Goal: Task Accomplishment & Management: Manage account settings

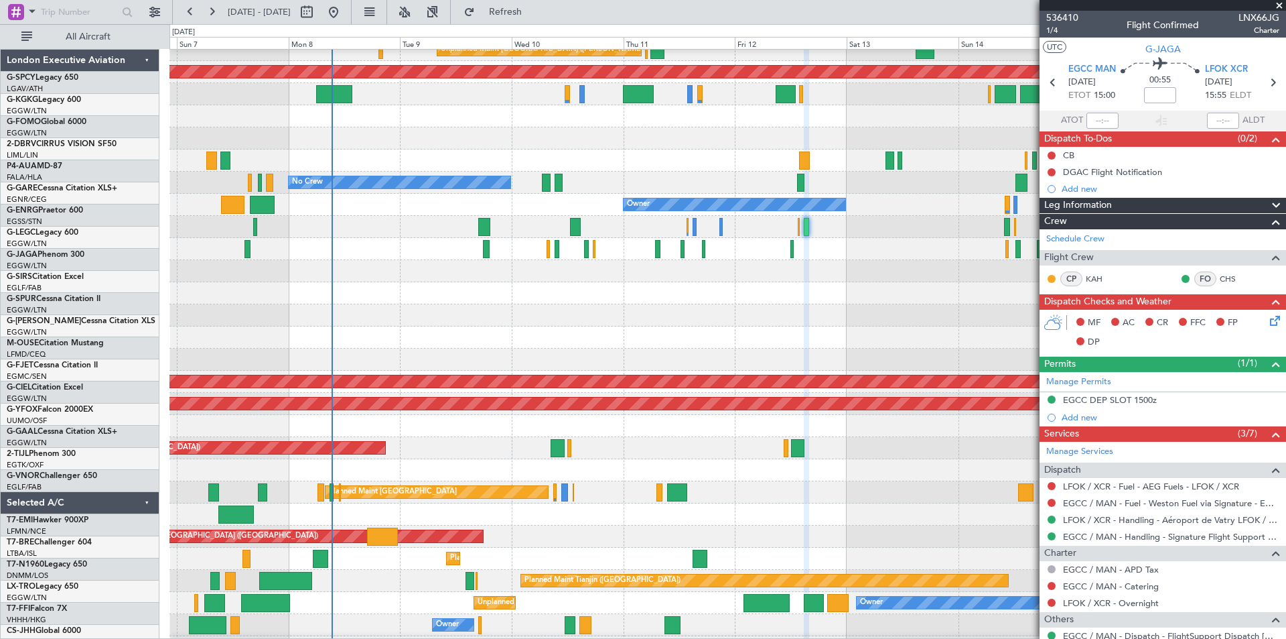
scroll to position [33, 0]
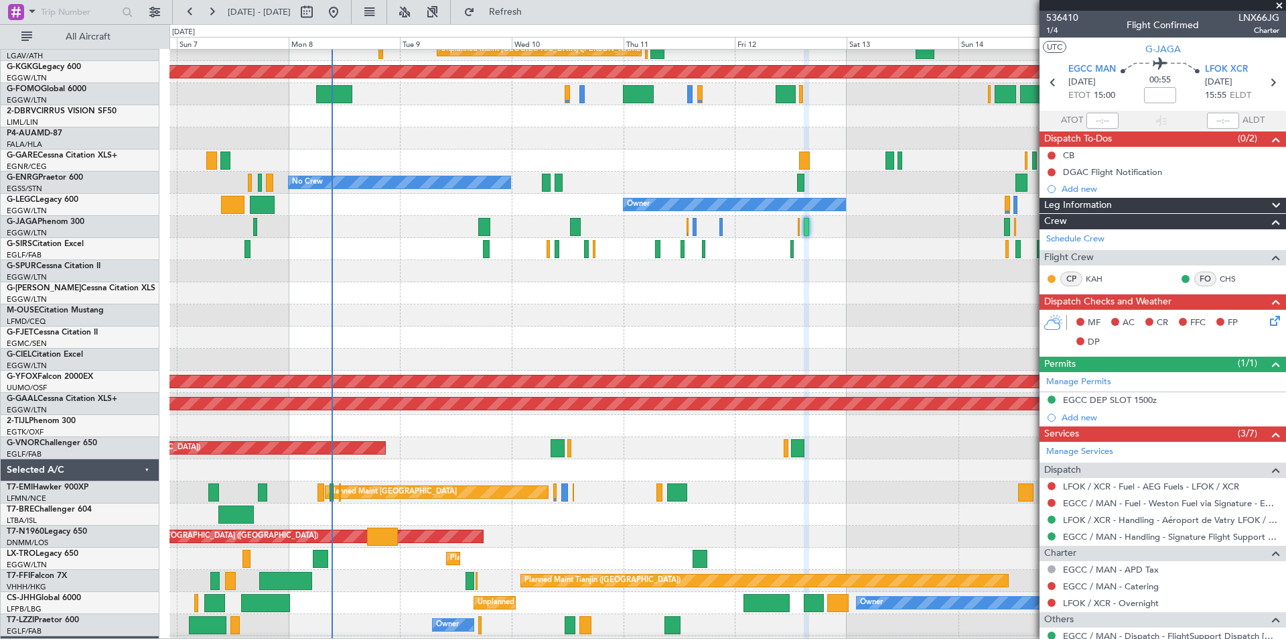
click at [1281, 3] on span at bounding box center [1279, 6] width 13 height 12
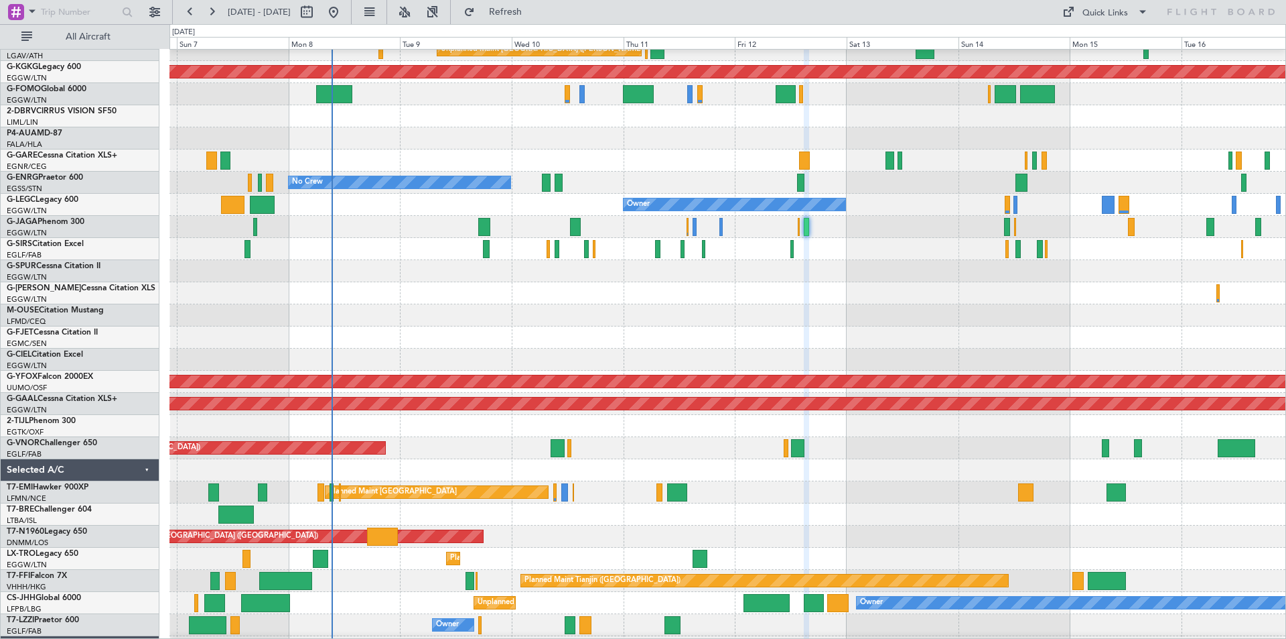
type input "0"
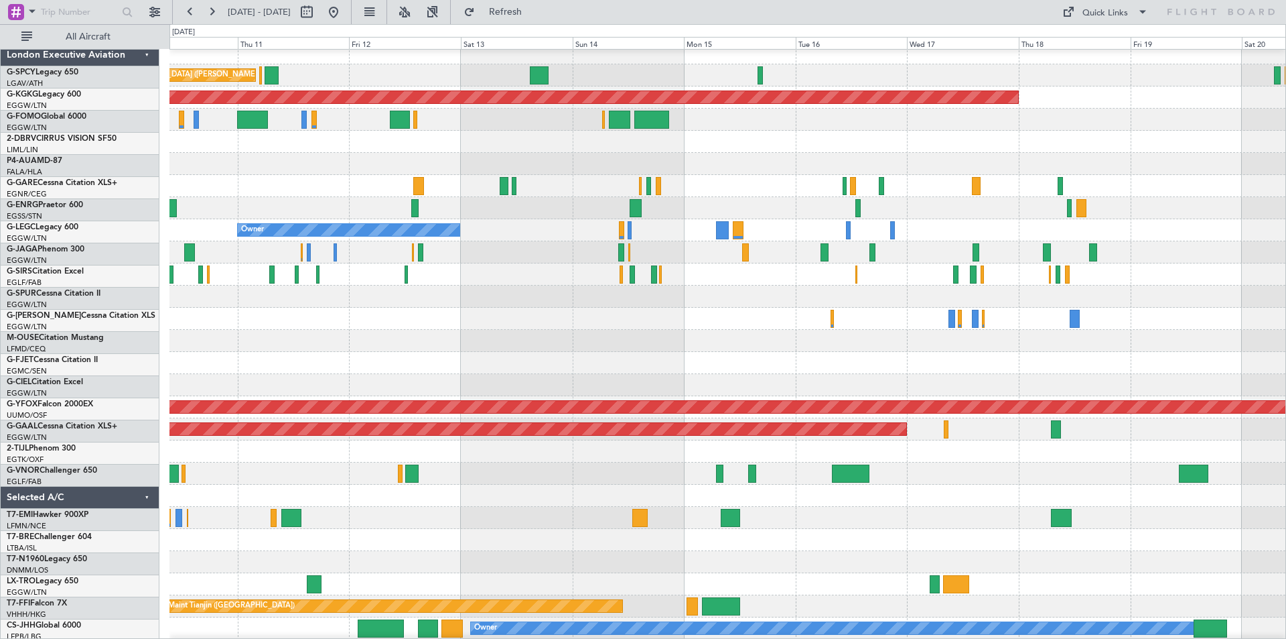
click at [505, 335] on div at bounding box center [728, 341] width 1116 height 22
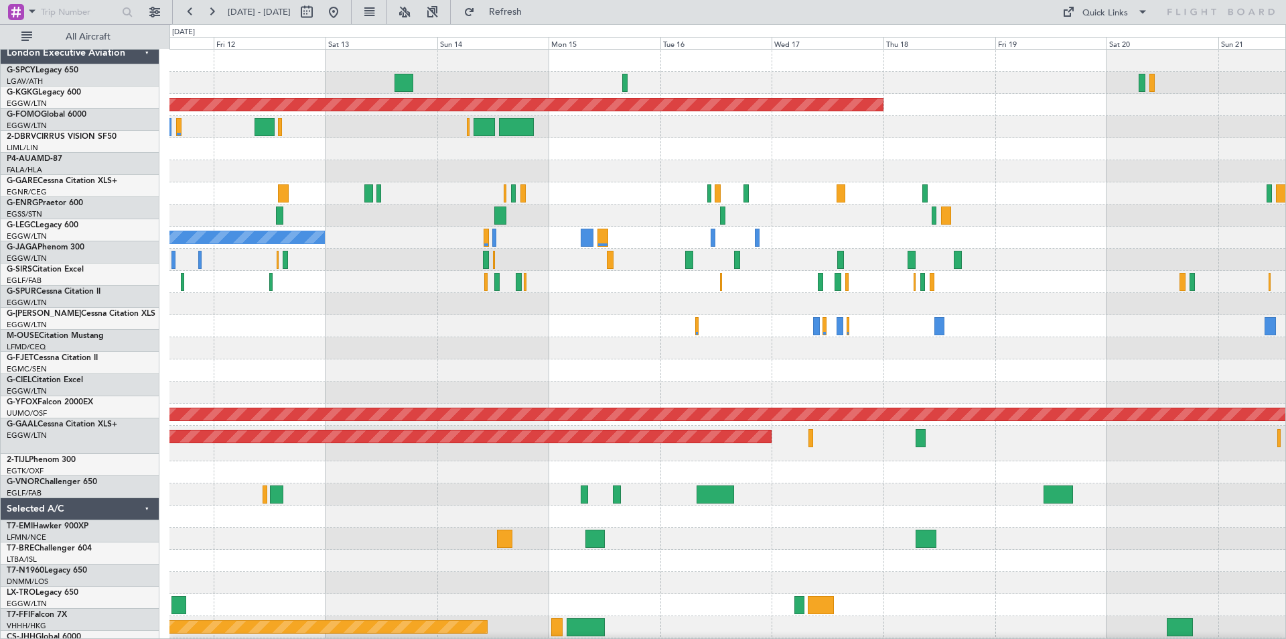
scroll to position [0, 0]
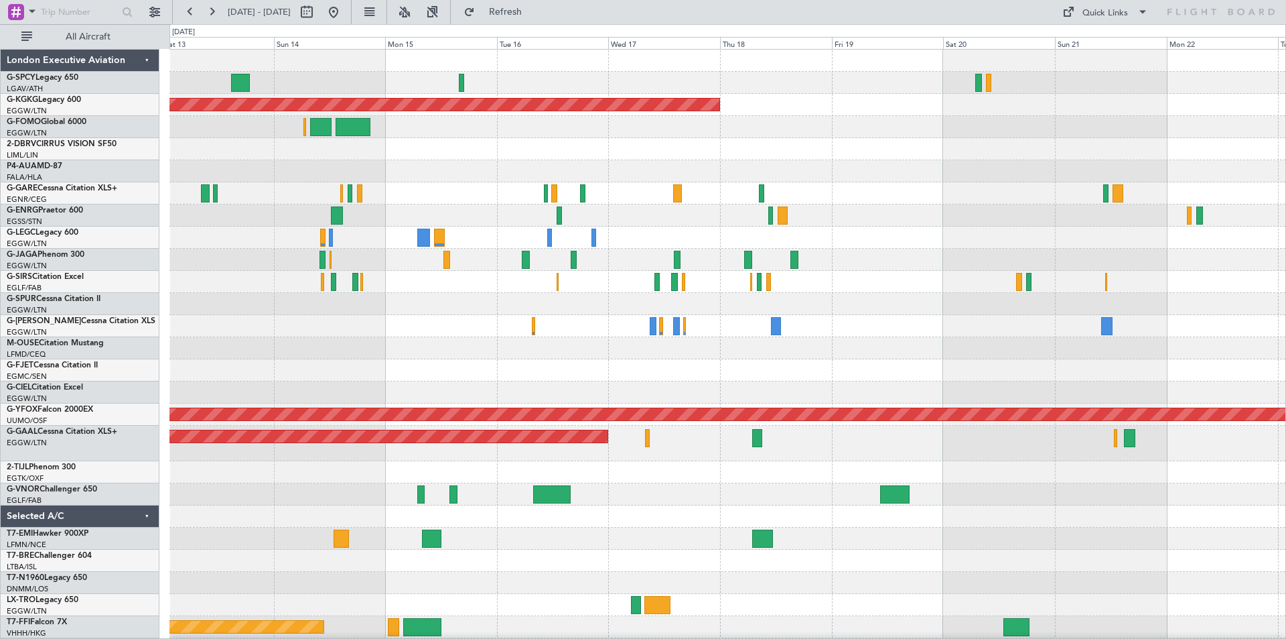
click at [732, 320] on div "Unplanned Maint [GEOGRAPHIC_DATA] ([PERSON_NAME] Intl) AOG Maint [GEOGRAPHIC_DA…" at bounding box center [728, 388] width 1116 height 677
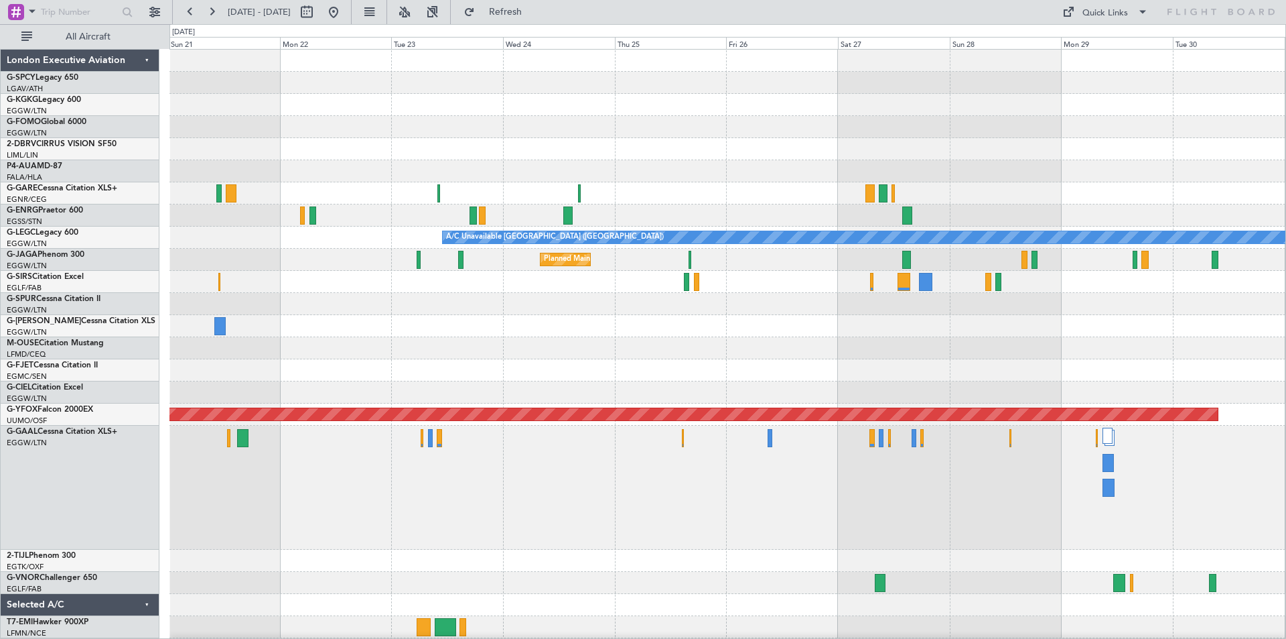
click at [930, 332] on div at bounding box center [728, 326] width 1116 height 22
click at [344, 13] on button at bounding box center [333, 11] width 21 height 21
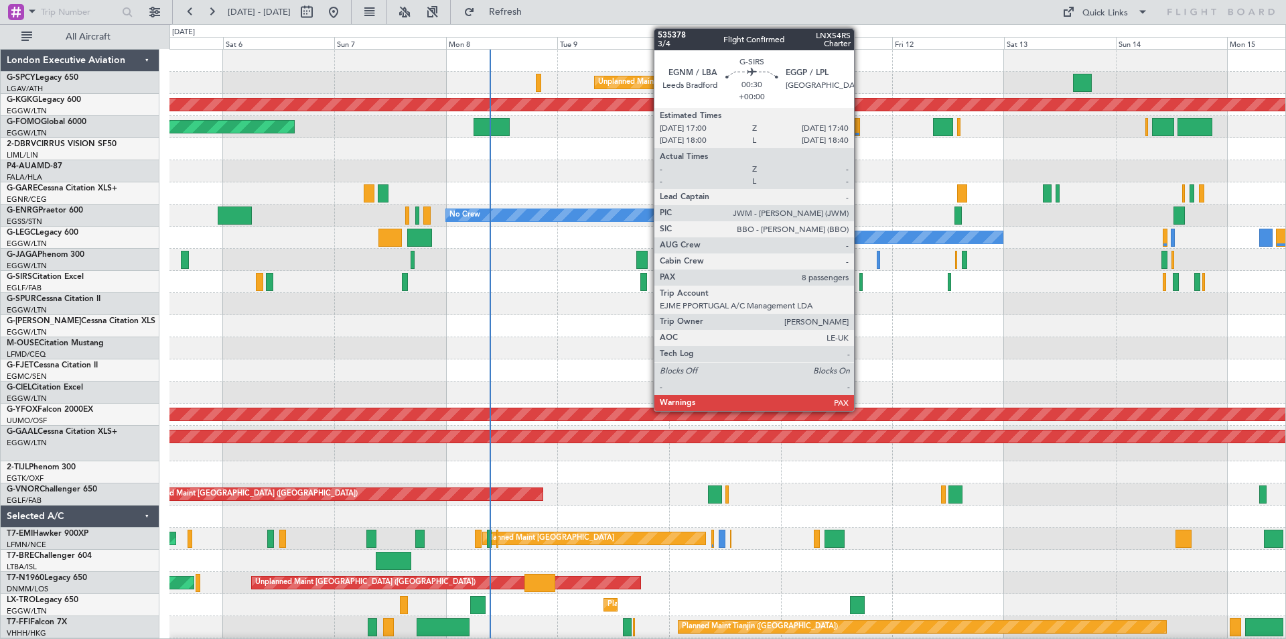
click at [860, 285] on div at bounding box center [861, 282] width 3 height 18
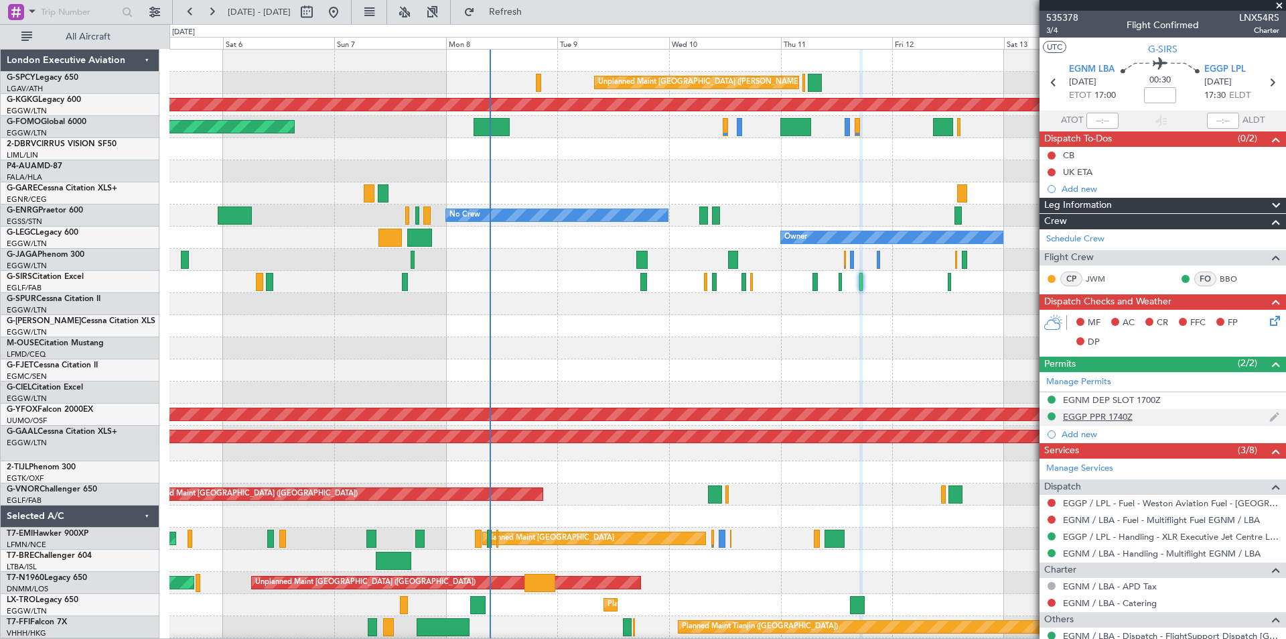
scroll to position [127, 0]
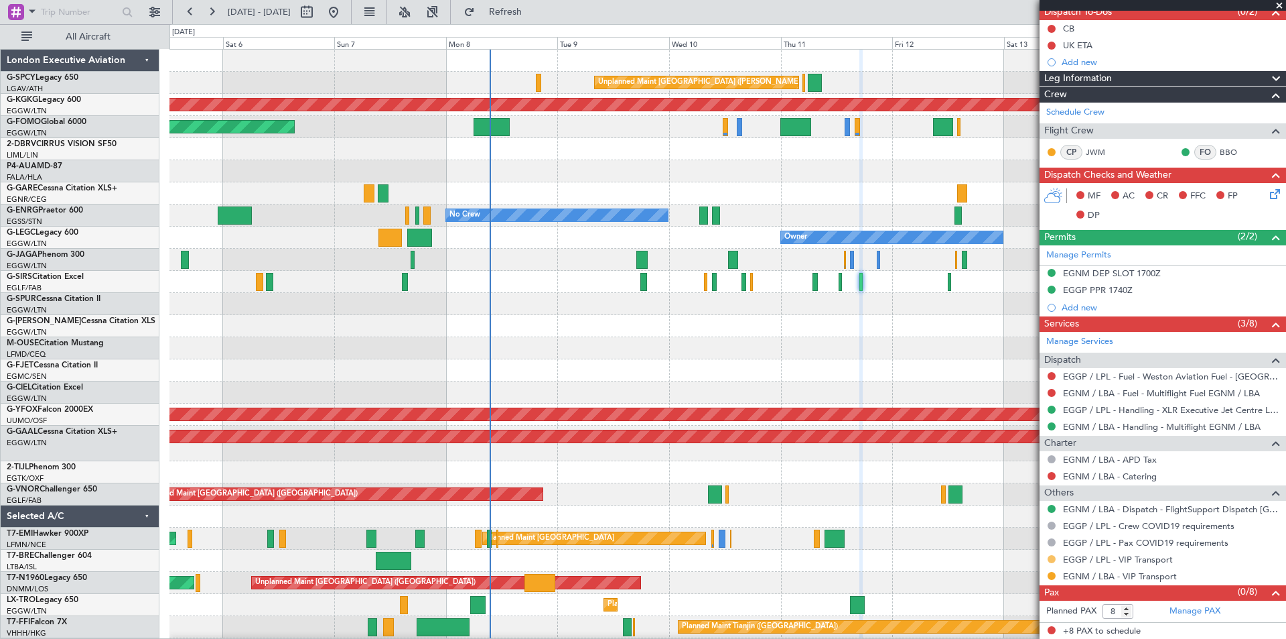
click at [1054, 557] on button at bounding box center [1052, 559] width 8 height 8
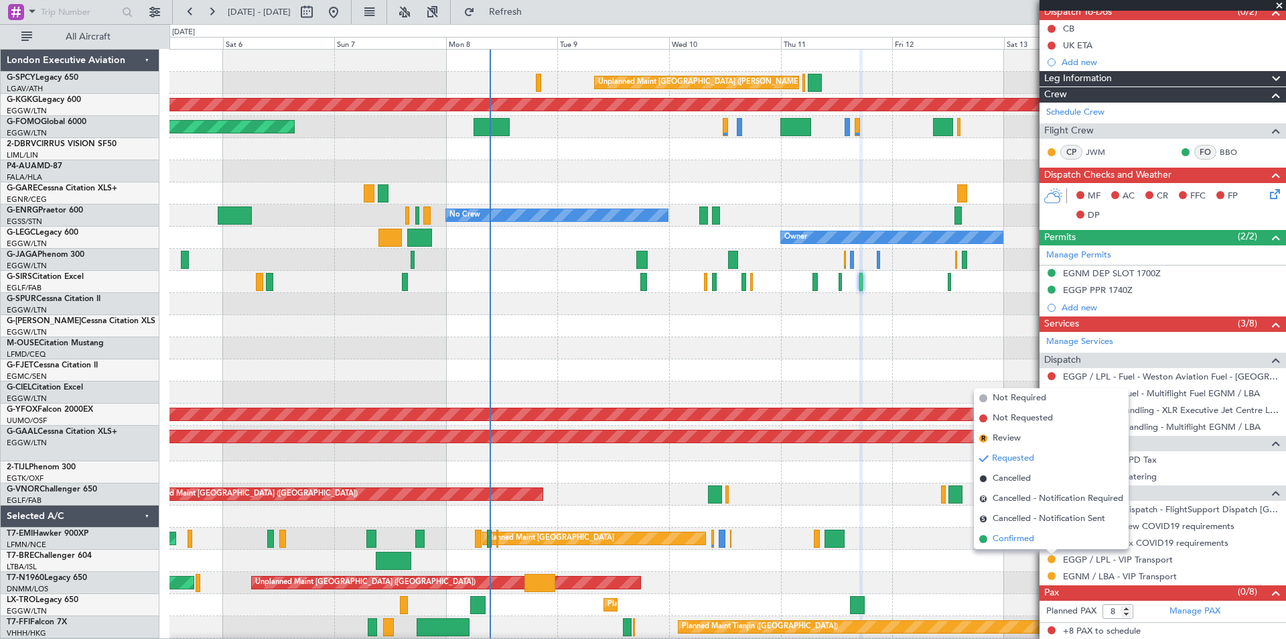
click at [996, 539] on span "Confirmed" at bounding box center [1014, 538] width 42 height 13
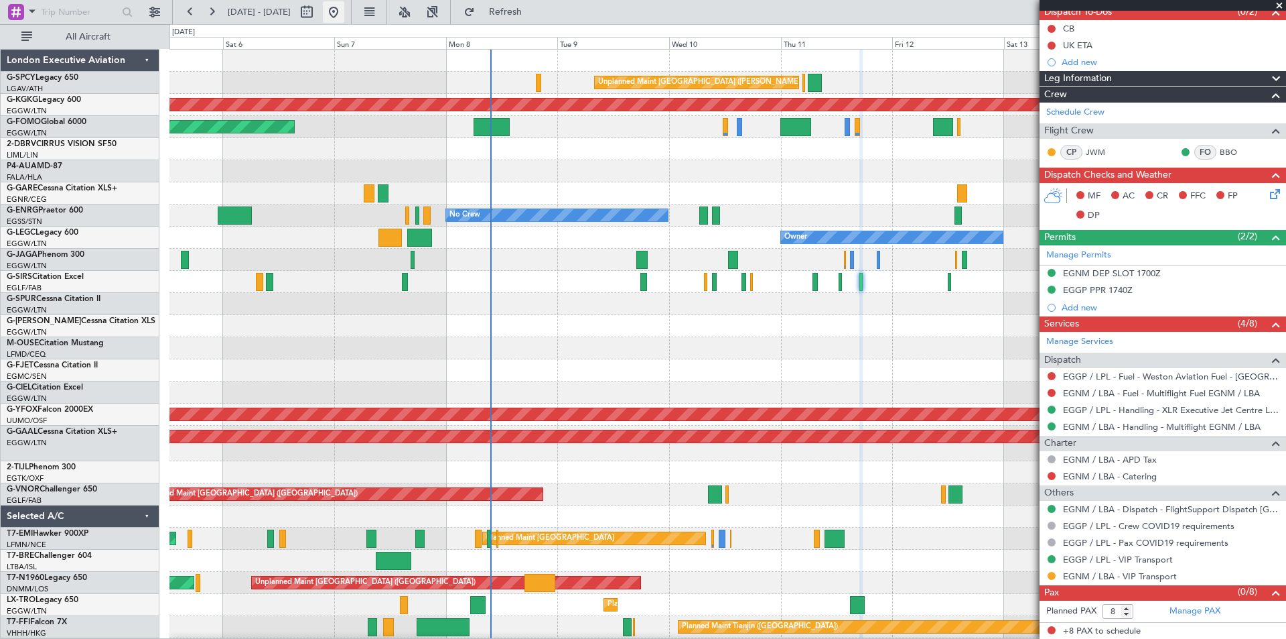
click at [344, 13] on button at bounding box center [333, 11] width 21 height 21
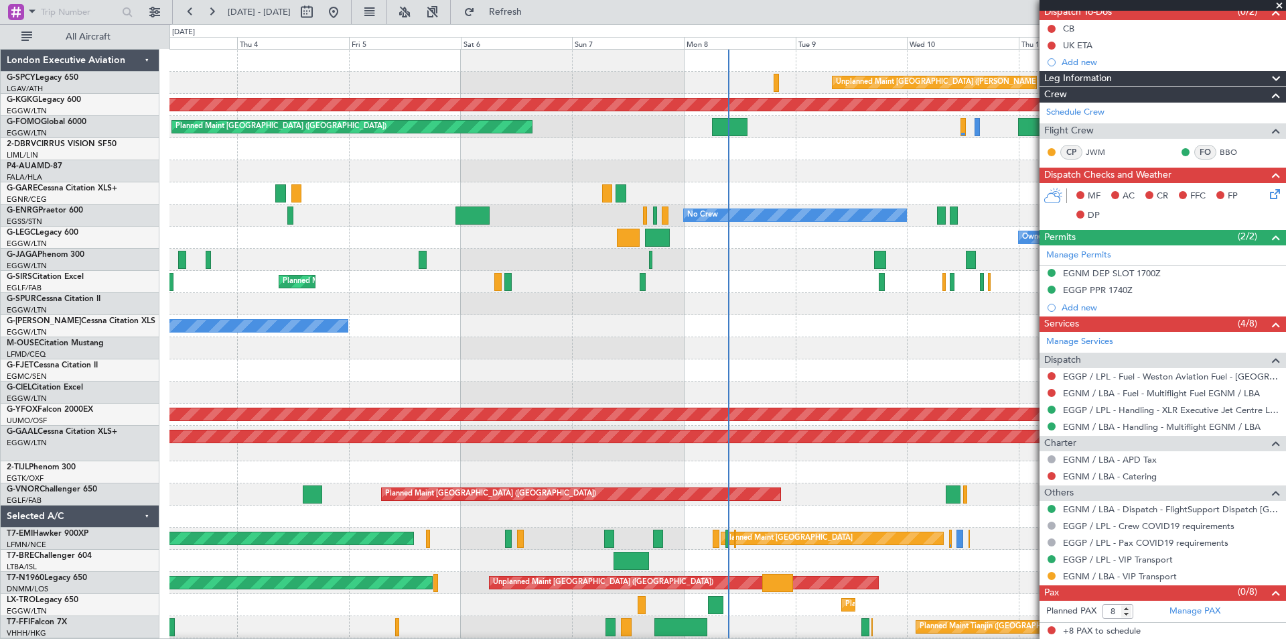
click at [1282, 3] on span at bounding box center [1279, 6] width 13 height 12
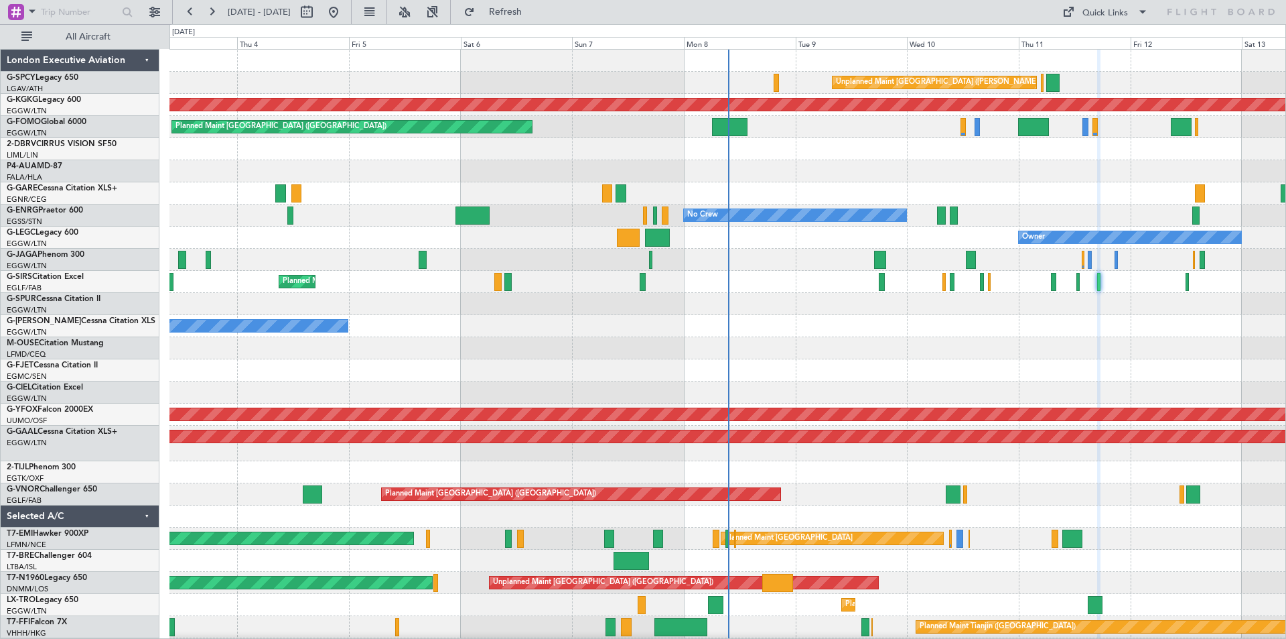
type input "0"
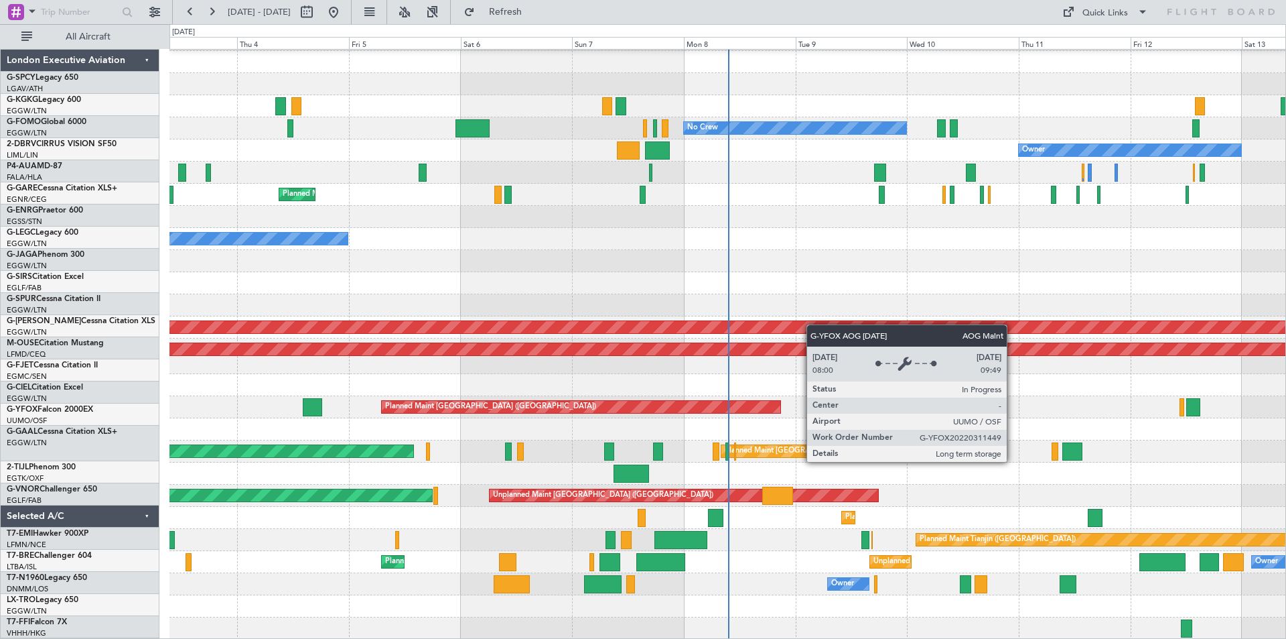
scroll to position [87, 0]
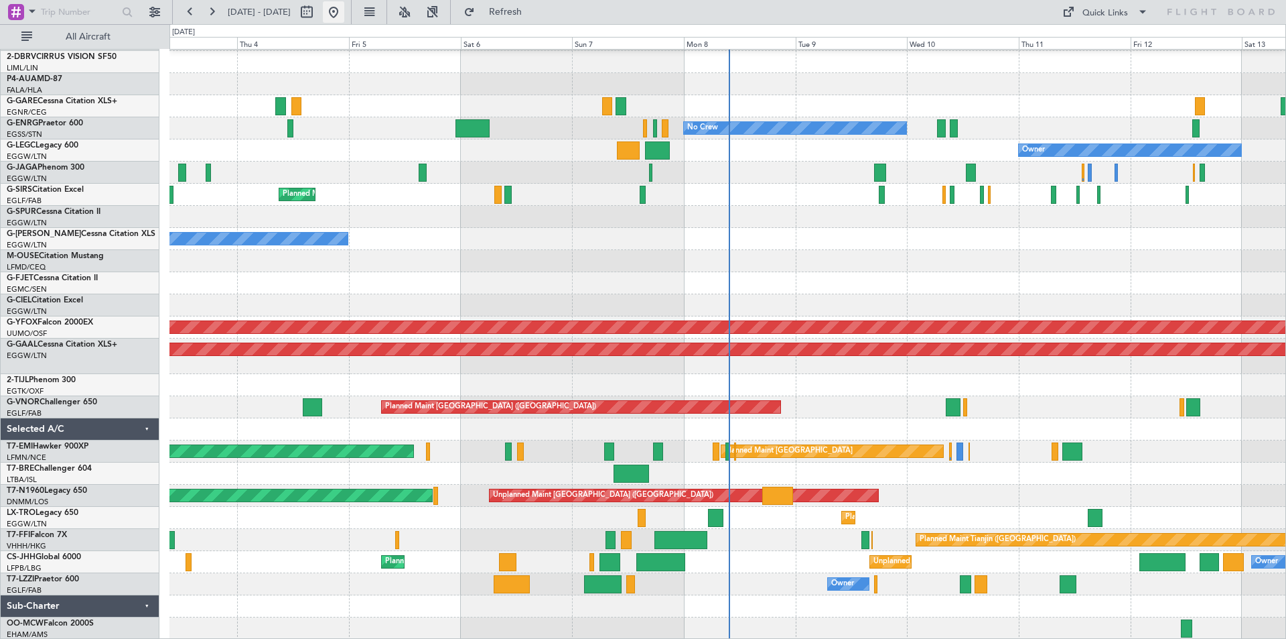
click at [344, 13] on button at bounding box center [333, 11] width 21 height 21
click at [344, 15] on button at bounding box center [333, 11] width 21 height 21
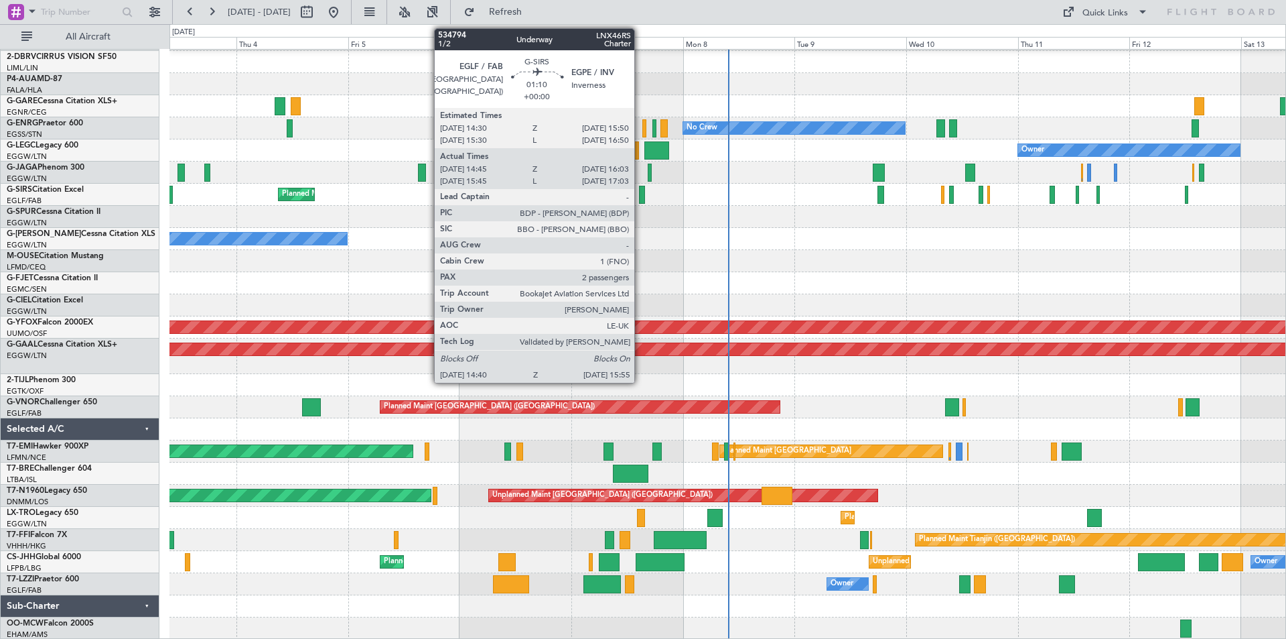
click at [641, 195] on div at bounding box center [642, 195] width 6 height 18
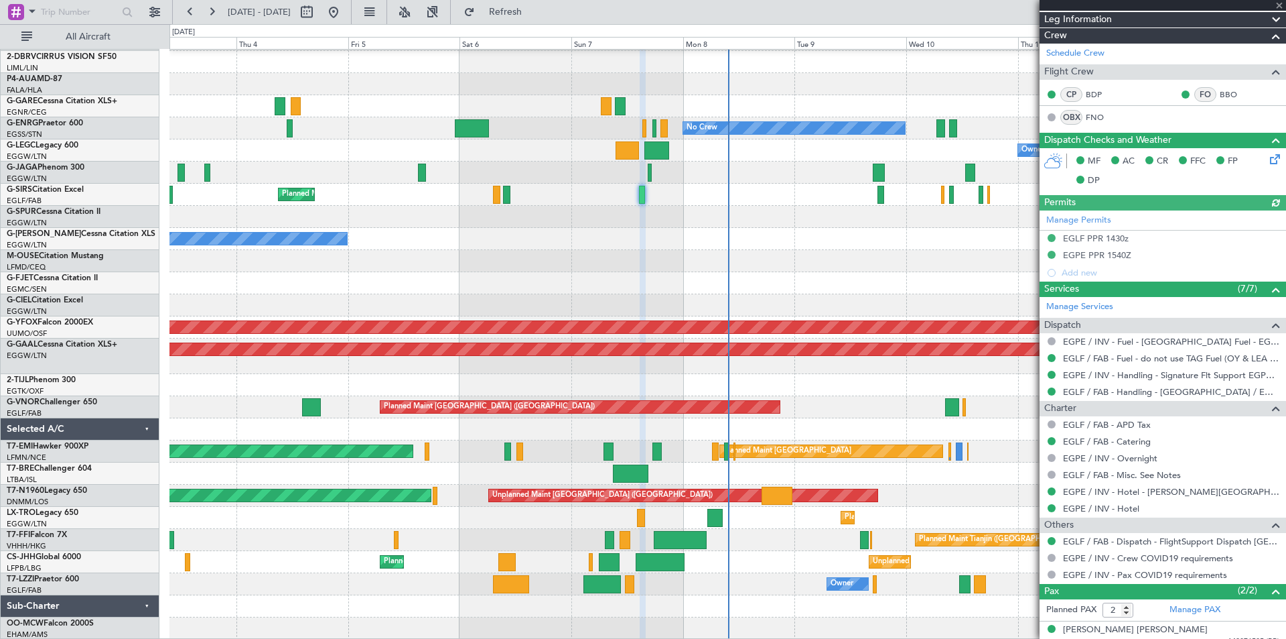
scroll to position [228, 0]
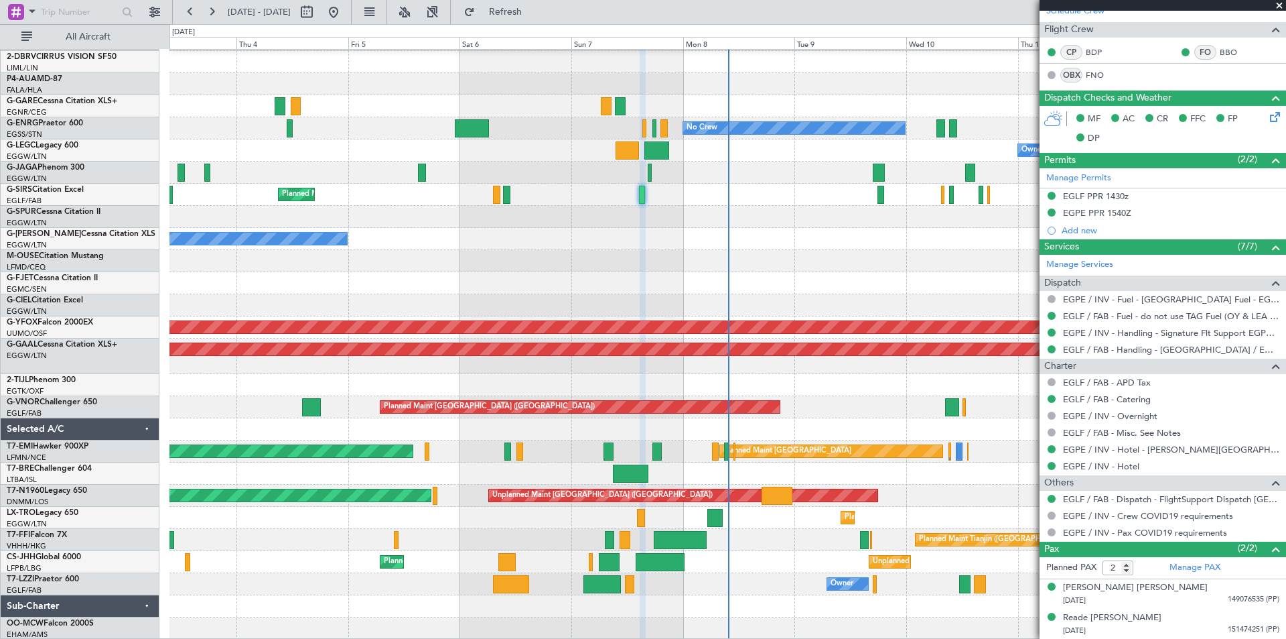
click at [847, 259] on div at bounding box center [728, 261] width 1116 height 22
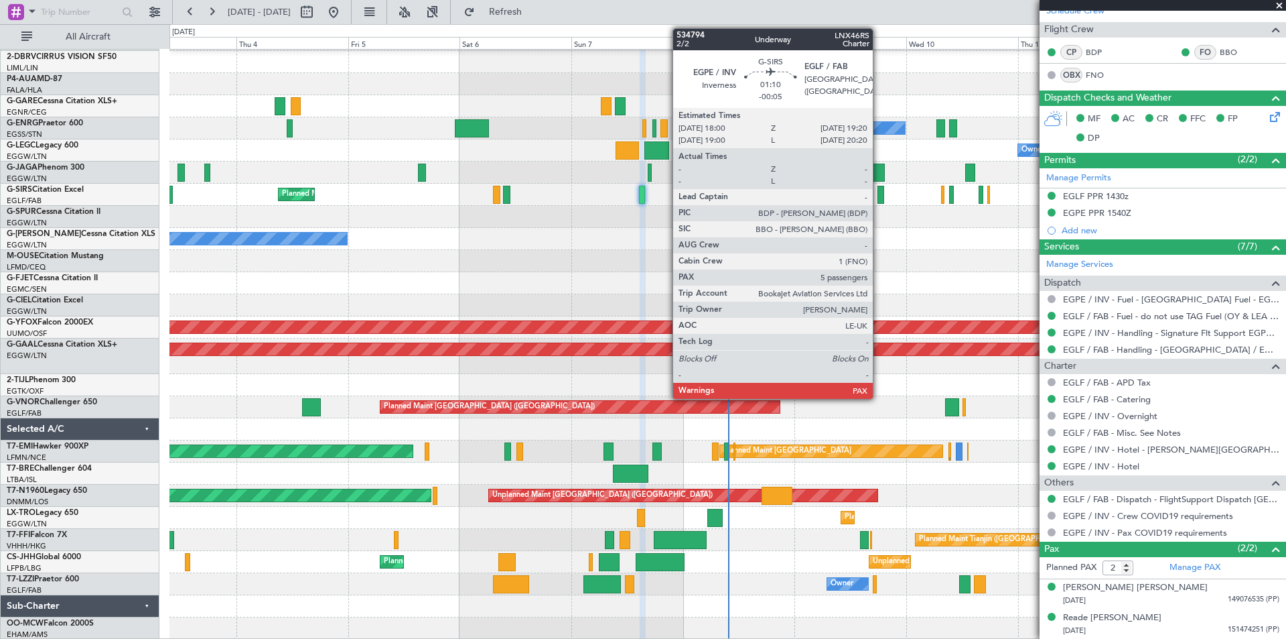
click at [879, 198] on div at bounding box center [881, 195] width 7 height 18
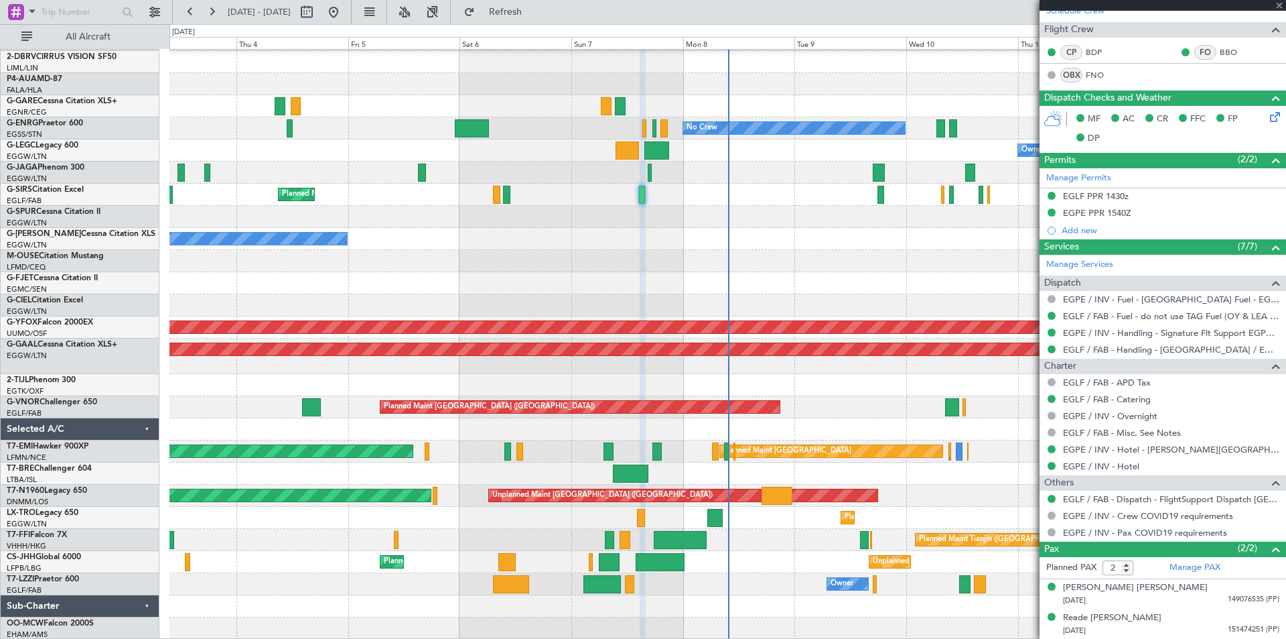
type input "-00:05"
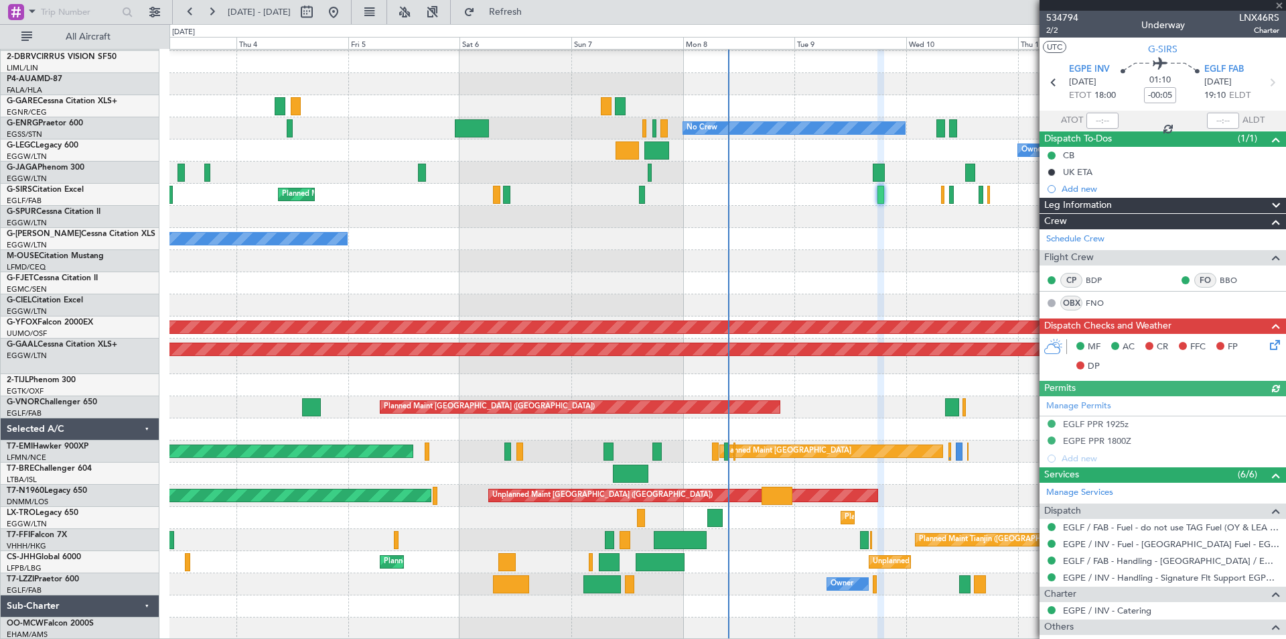
scroll to position [235, 0]
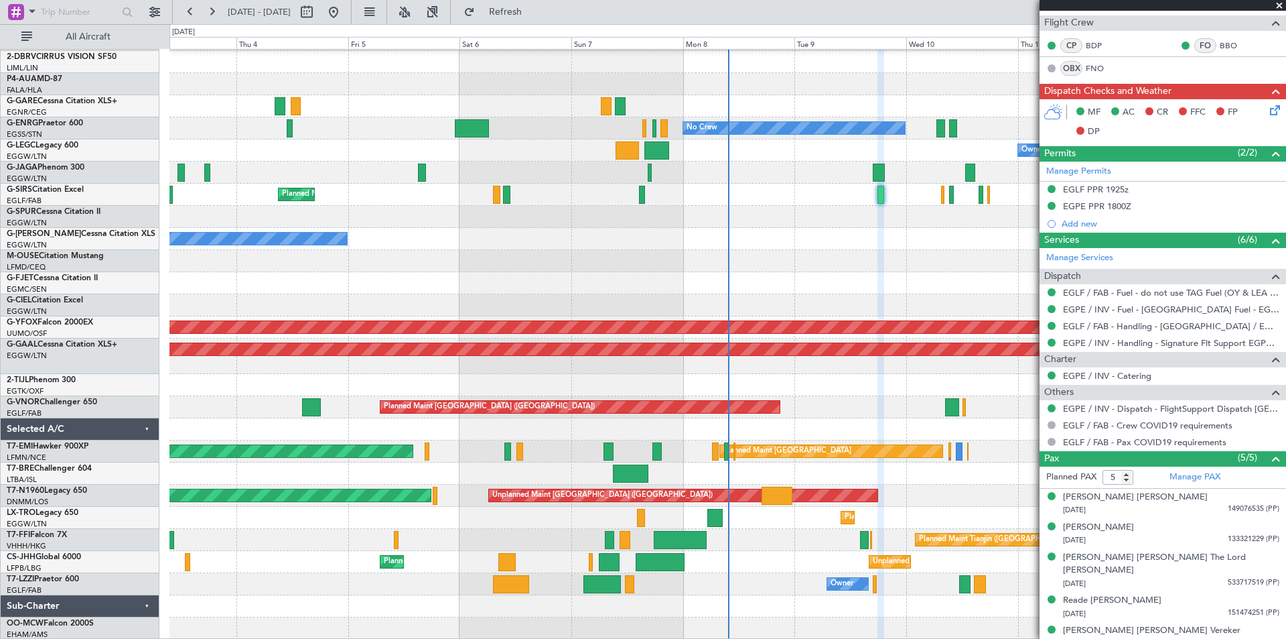
click at [1279, 5] on span at bounding box center [1279, 6] width 13 height 12
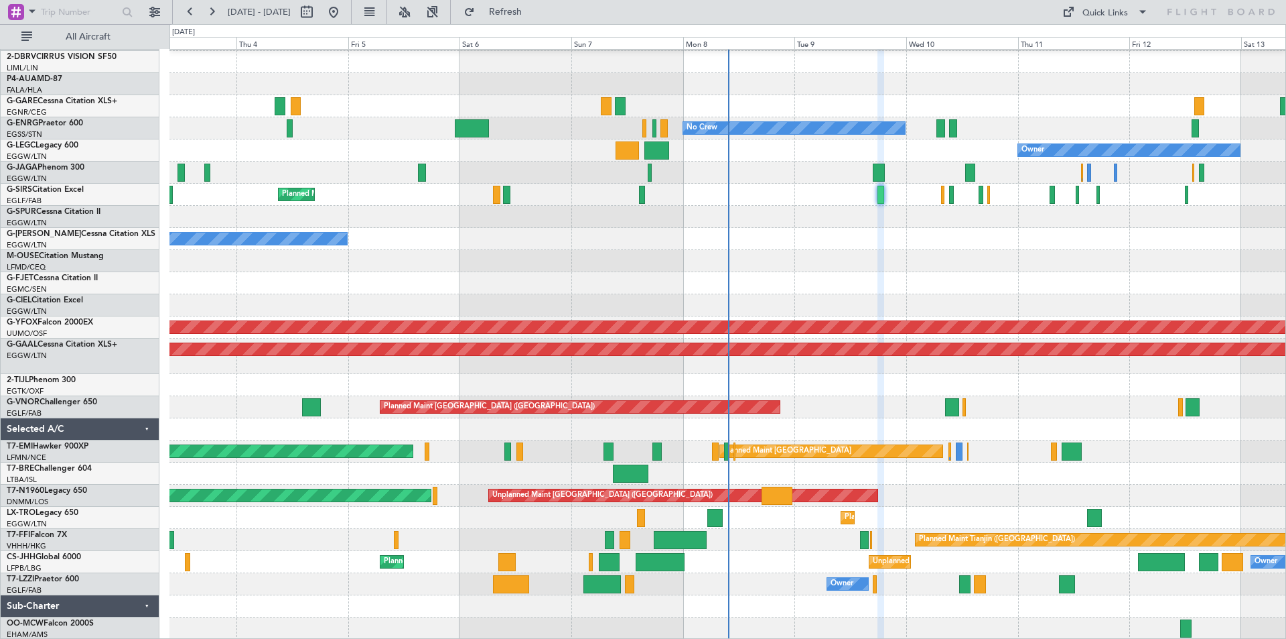
type input "0"
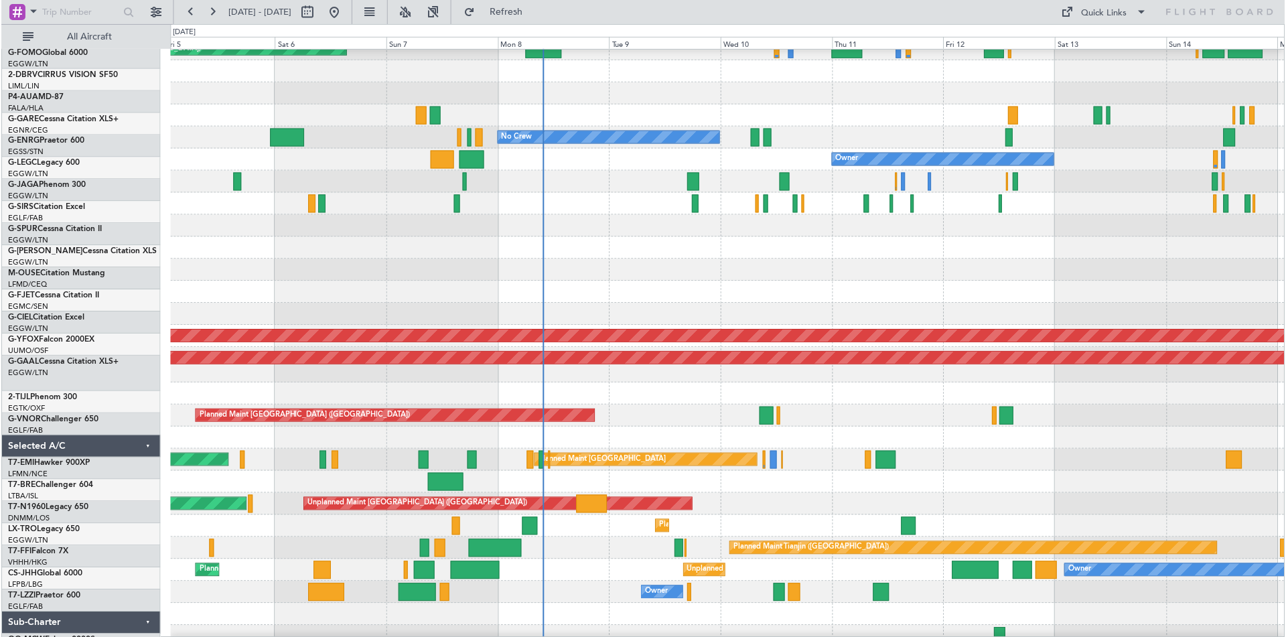
scroll to position [78, 0]
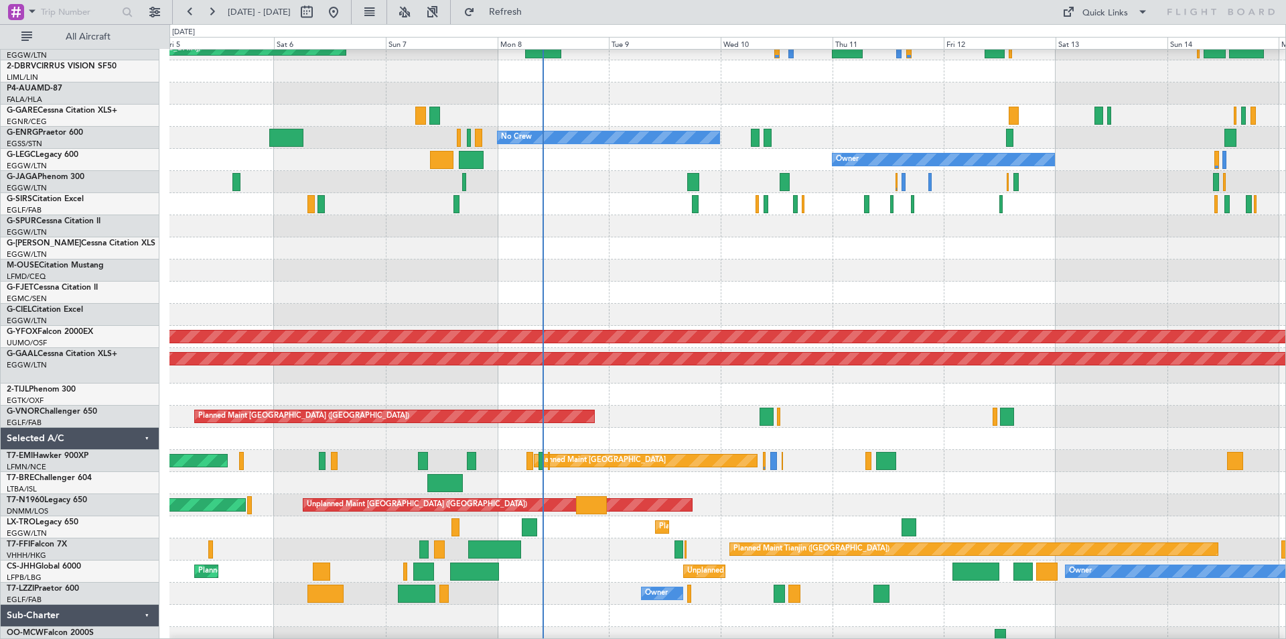
click at [866, 226] on div at bounding box center [728, 226] width 1116 height 22
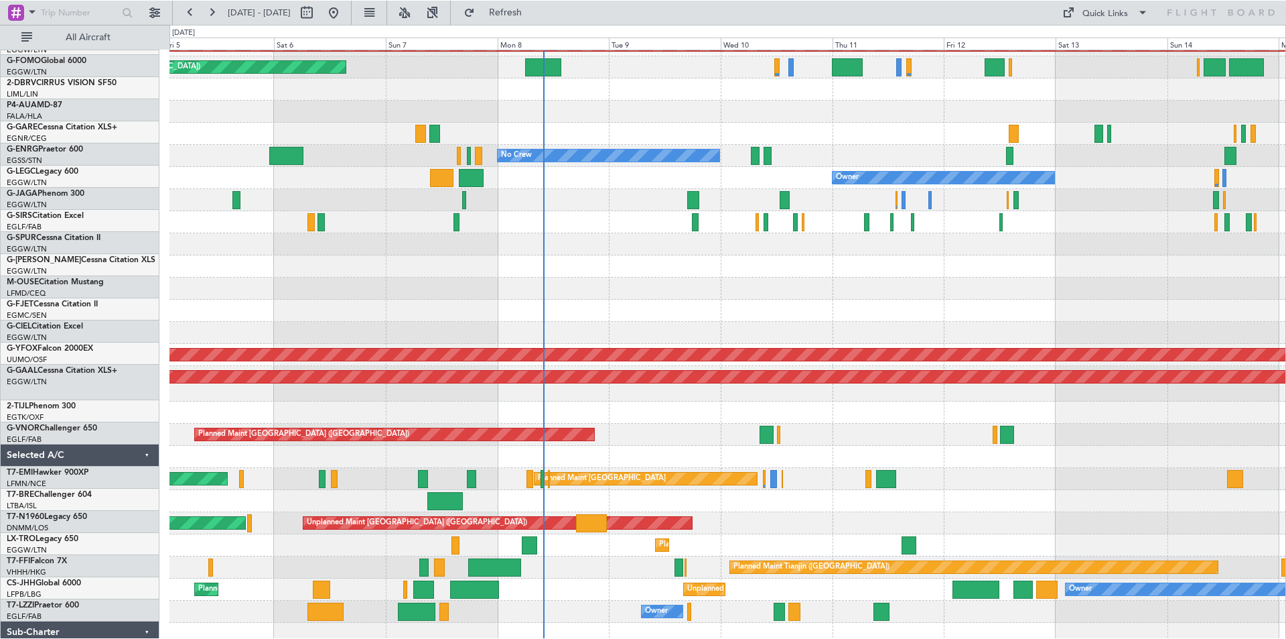
scroll to position [60, 0]
